Goal: Task Accomplishment & Management: Use online tool/utility

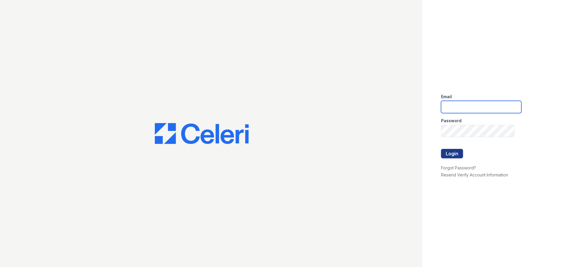
type input "greentree.pm@cafmanagement.com"
click at [452, 159] on div at bounding box center [481, 161] width 80 height 6
click at [453, 156] on button "Login" at bounding box center [452, 153] width 22 height 9
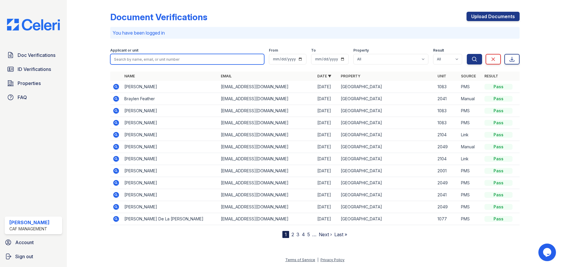
click at [133, 59] on input "search" at bounding box center [187, 59] width 154 height 11
type input "[PERSON_NAME]"
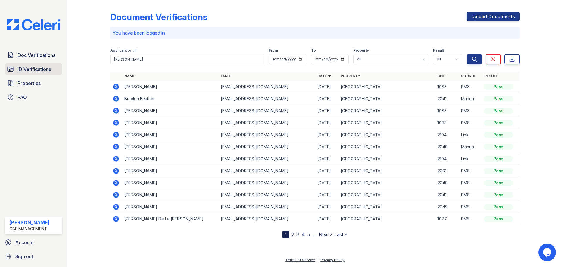
click at [46, 68] on span "ID Verifications" at bounding box center [34, 69] width 33 height 7
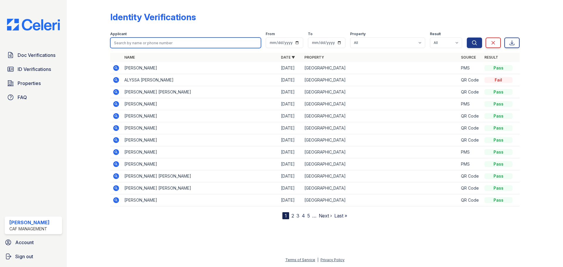
click at [135, 43] on input "search" at bounding box center [185, 43] width 151 height 11
type input "[PERSON_NAME]"
click at [467, 38] on button "Search" at bounding box center [474, 43] width 15 height 11
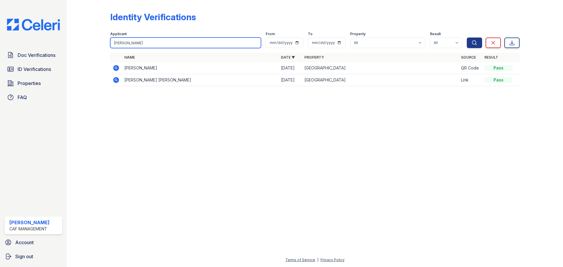
drag, startPoint x: 136, startPoint y: 44, endPoint x: 115, endPoint y: 42, distance: 20.6
click at [115, 42] on input "[PERSON_NAME]" at bounding box center [185, 43] width 151 height 11
type input "n"
type input "f"
type input "[PERSON_NAME]"
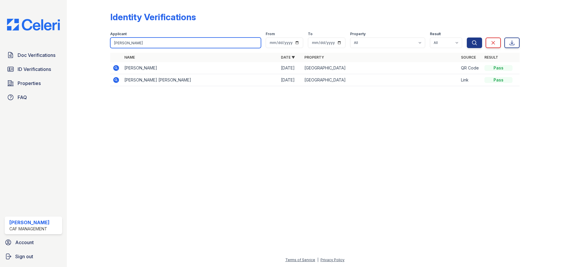
drag, startPoint x: 131, startPoint y: 42, endPoint x: 90, endPoint y: 47, distance: 41.3
click at [90, 47] on div "Identity Verifications Filter Applicant [PERSON_NAME] From To Property [GEOGRAP…" at bounding box center [315, 50] width 478 height 101
click at [152, 135] on div at bounding box center [315, 178] width 478 height 155
click at [177, 42] on input "search" at bounding box center [185, 43] width 151 height 11
type input "[PERSON_NAME]"
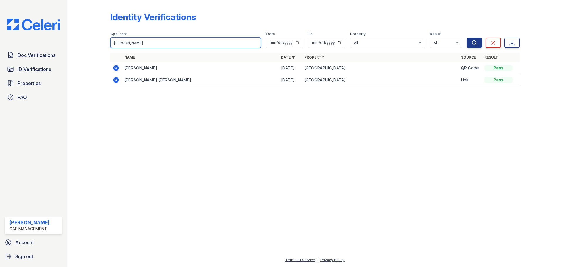
click at [467, 38] on button "Search" at bounding box center [474, 43] width 15 height 11
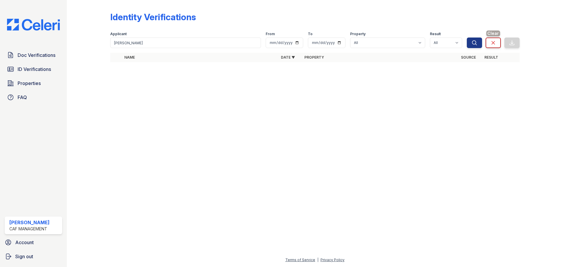
click at [494, 42] on icon at bounding box center [493, 42] width 3 height 3
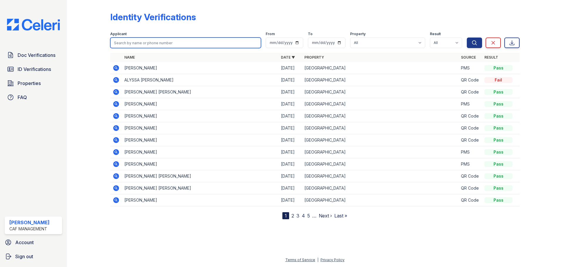
click at [122, 42] on input "search" at bounding box center [185, 43] width 151 height 11
type input "[PERSON_NAME]"
click at [467, 38] on button "Search" at bounding box center [474, 43] width 15 height 11
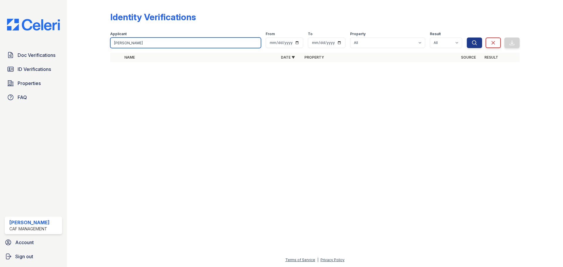
drag, startPoint x: 143, startPoint y: 43, endPoint x: 103, endPoint y: 44, distance: 39.6
click at [103, 44] on div "Identity Verifications Filter Applicant [PERSON_NAME] From To Property [GEOGRAP…" at bounding box center [315, 38] width 478 height 77
